Goal: Transaction & Acquisition: Obtain resource

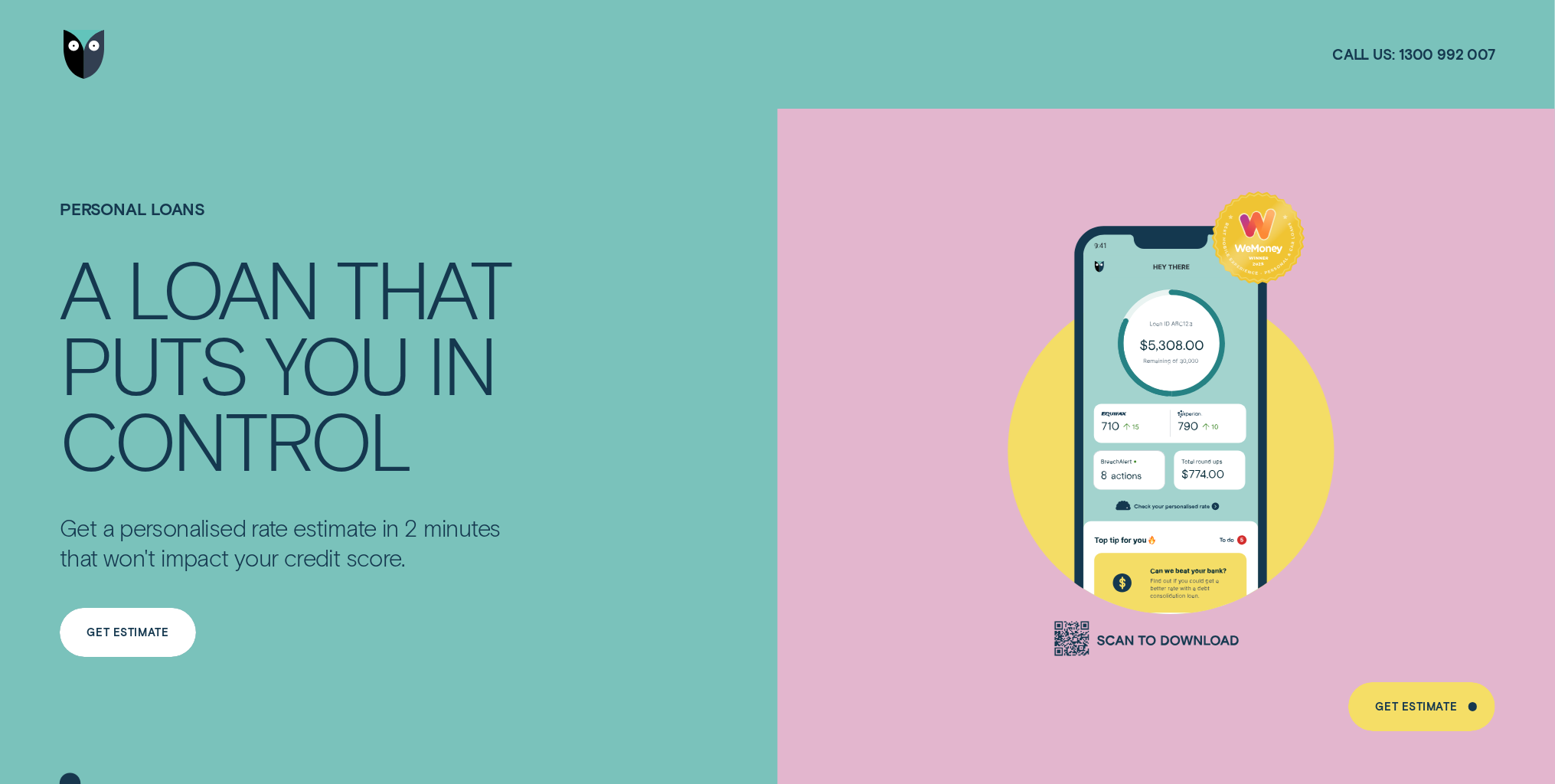
click at [129, 651] on div "Get Estimate" at bounding box center [128, 632] width 137 height 49
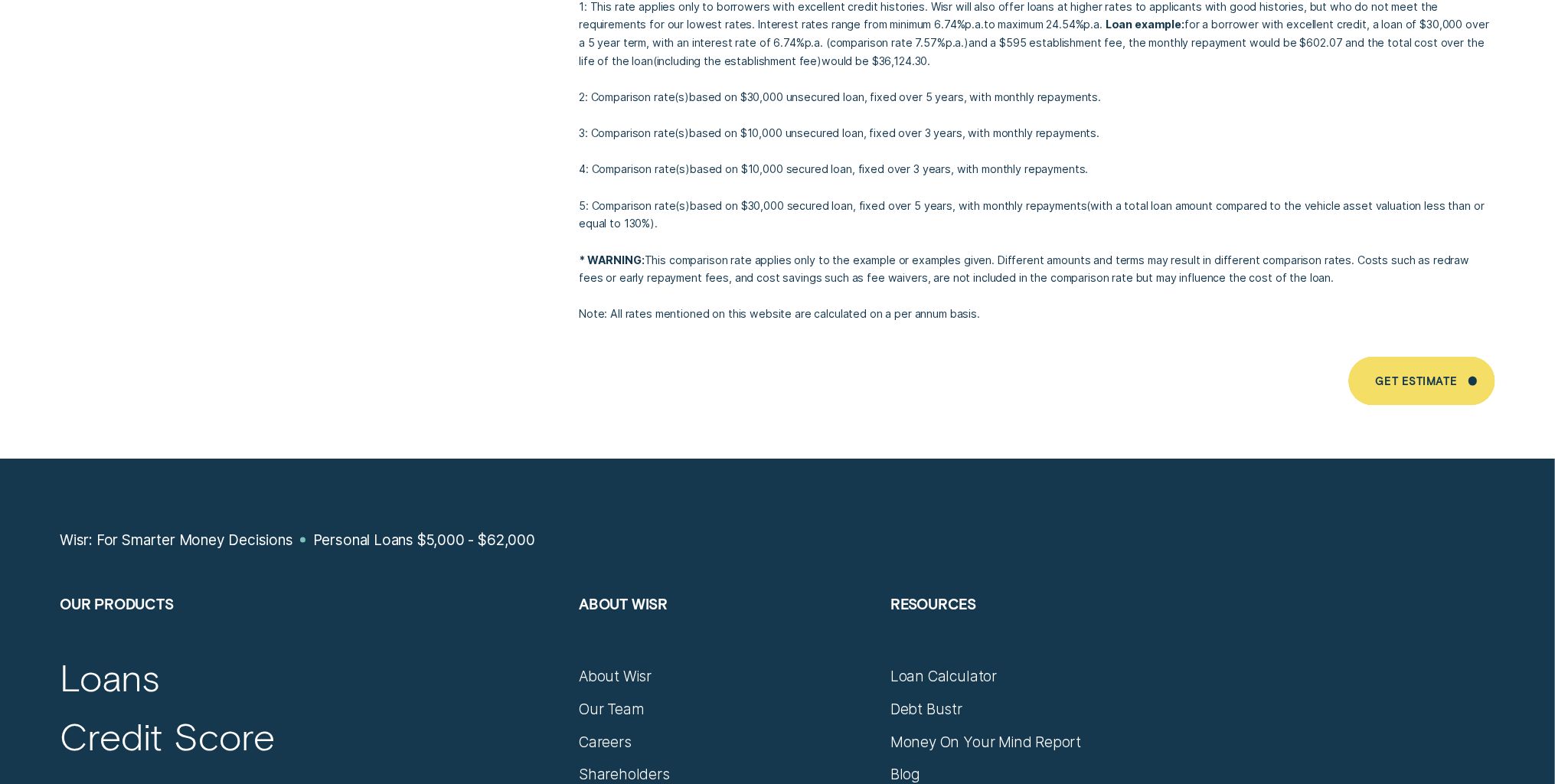
scroll to position [10909, 0]
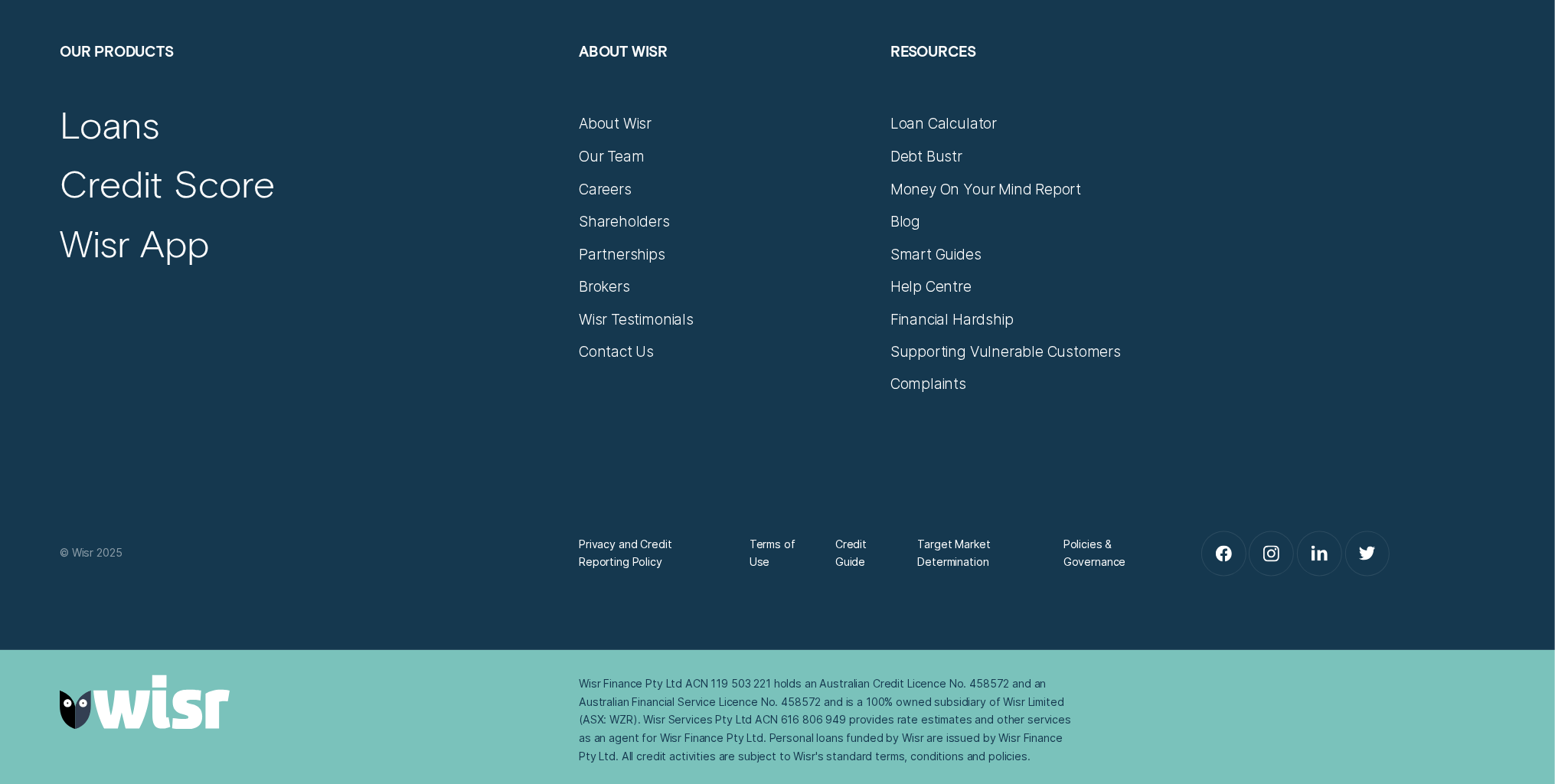
scroll to position [11363, 0]
